Goal: Task Accomplishment & Management: Use online tool/utility

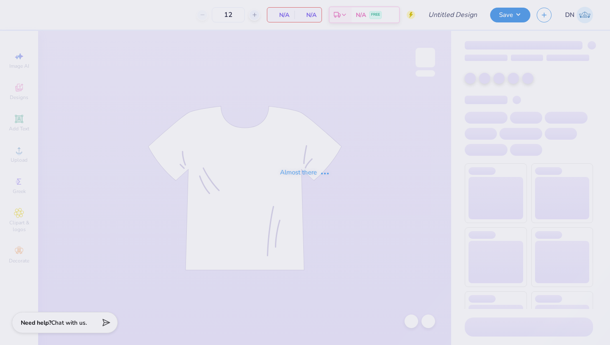
type input "alpha sigma phi dads weekend"
type input "48"
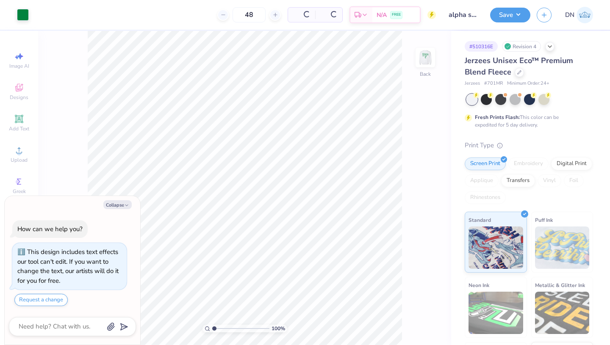
type textarea "x"
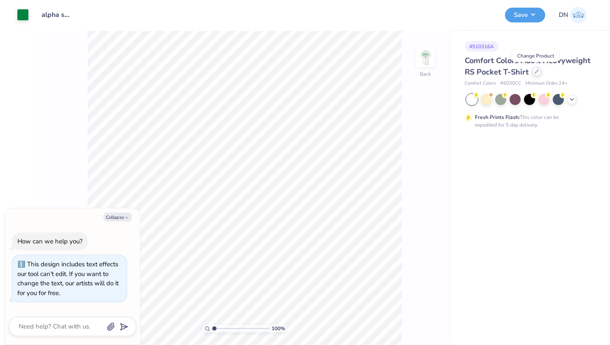
click at [540, 73] on div at bounding box center [536, 71] width 9 height 9
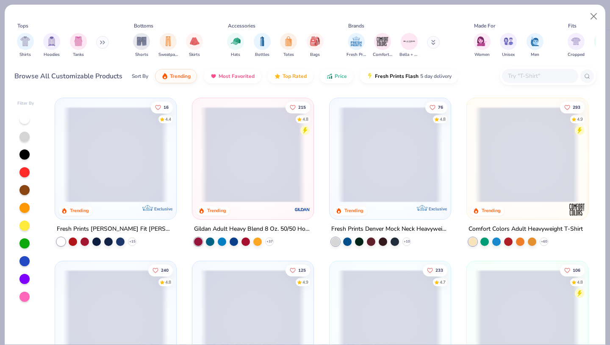
type textarea "x"
click at [534, 75] on input "text" at bounding box center [539, 76] width 65 height 10
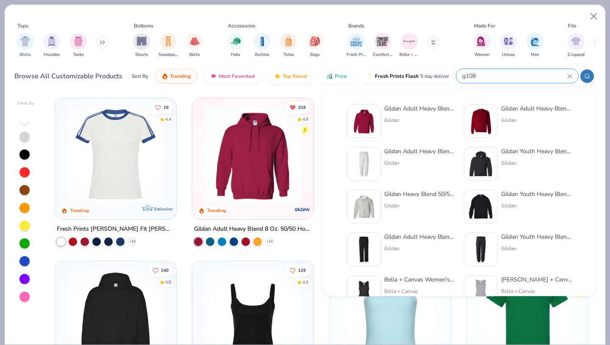
type input "g108"
click at [507, 108] on div "Gildan Adult Heavy Blend Adult 8 Oz. 50/50 Fleece Crew" at bounding box center [536, 108] width 71 height 9
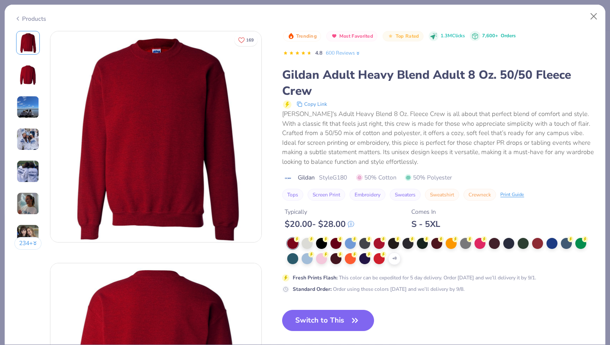
click at [395, 241] on div at bounding box center [393, 243] width 11 height 11
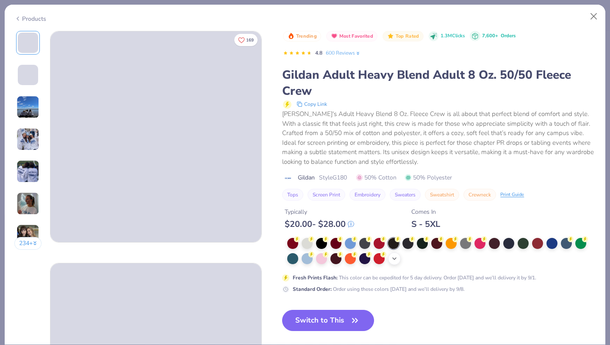
click at [393, 261] on icon at bounding box center [394, 259] width 7 height 7
click at [481, 260] on div at bounding box center [480, 258] width 11 height 11
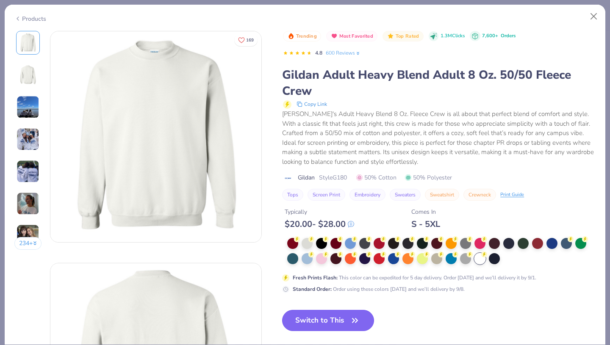
click at [327, 323] on button "Switch to This" at bounding box center [328, 320] width 92 height 21
click at [347, 316] on button "Switch to This" at bounding box center [328, 320] width 92 height 21
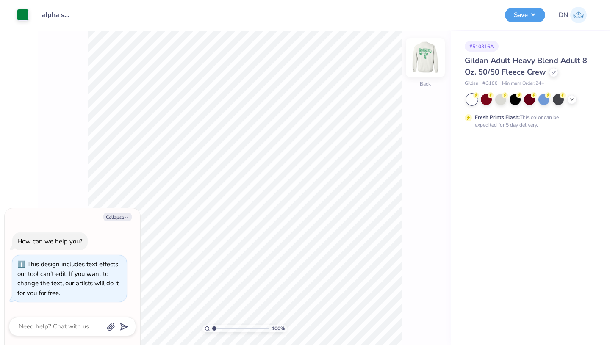
click at [428, 59] on img at bounding box center [426, 58] width 34 height 34
click at [428, 59] on img at bounding box center [425, 57] width 17 height 17
click at [426, 61] on img at bounding box center [426, 58] width 34 height 34
click at [428, 61] on img at bounding box center [426, 58] width 34 height 34
click at [525, 17] on button "Save" at bounding box center [525, 13] width 40 height 15
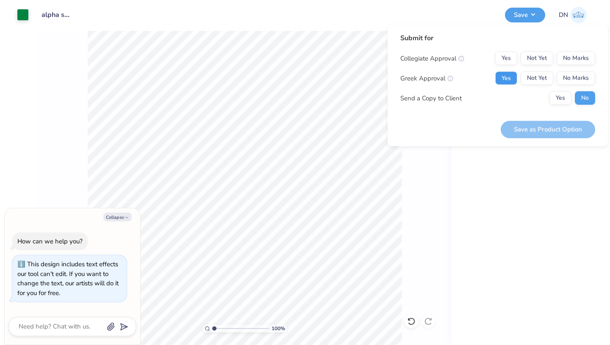
click at [512, 78] on button "Yes" at bounding box center [507, 79] width 22 height 14
click at [573, 58] on button "No Marks" at bounding box center [576, 59] width 39 height 14
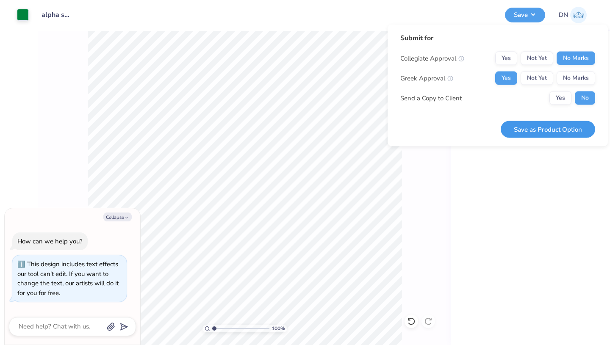
click at [558, 128] on button "Save as Product Option" at bounding box center [548, 129] width 95 height 17
type textarea "x"
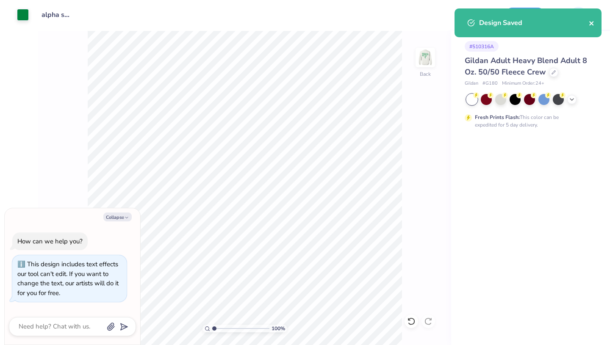
click at [594, 26] on div "Design Saved" at bounding box center [528, 26] width 150 height 39
